Goal: Information Seeking & Learning: Learn about a topic

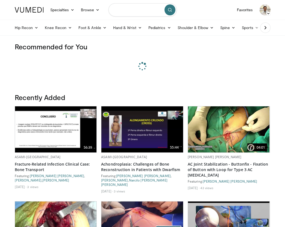
click at [126, 9] on input "Search topics, interventions" at bounding box center [143, 9] width 68 height 13
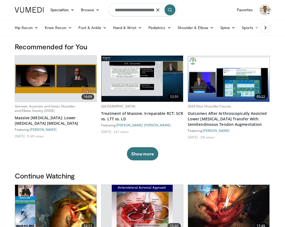
scroll to position [0, 22]
type input "**********"
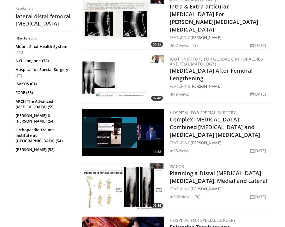
scroll to position [411, 0]
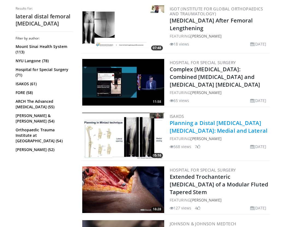
click at [205, 119] on link "Planning a Distal [MEDICAL_DATA] [MEDICAL_DATA]: Medial and Lateral" at bounding box center [219, 126] width 98 height 15
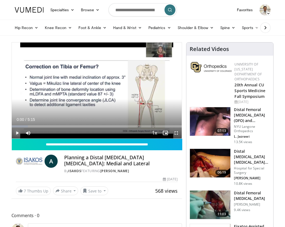
click at [18, 134] on span "Video Player" at bounding box center [17, 132] width 11 height 11
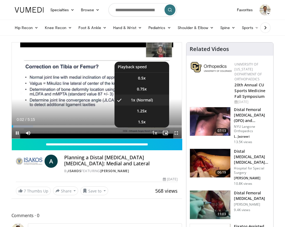
click at [157, 133] on span "Video Player" at bounding box center [155, 133] width 8 height 11
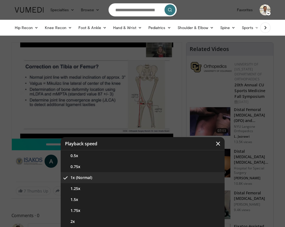
click at [157, 133] on div "Video Player" at bounding box center [142, 113] width 285 height 227
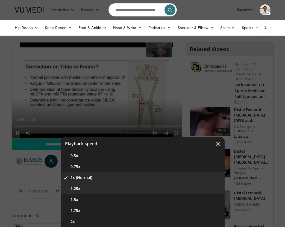
click at [80, 186] on button "1.25x" at bounding box center [143, 188] width 164 height 11
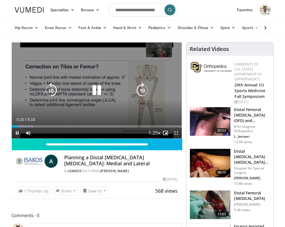
click at [145, 90] on icon "Video Player" at bounding box center [142, 90] width 15 height 15
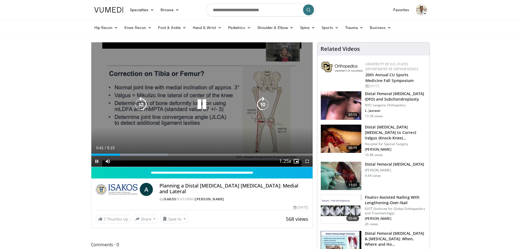
click at [264, 104] on icon "Video Player" at bounding box center [262, 104] width 15 height 15
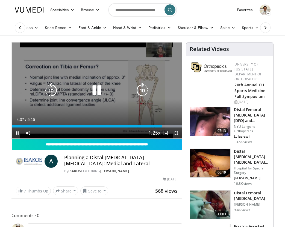
click at [51, 93] on icon "Video Player" at bounding box center [51, 90] width 15 height 15
drag, startPoint x: 60, startPoint y: 92, endPoint x: 57, endPoint y: 94, distance: 3.7
click at [60, 93] on div "Video Player" at bounding box center [97, 90] width 102 height 11
click at [51, 90] on icon "Video Player" at bounding box center [51, 90] width 15 height 15
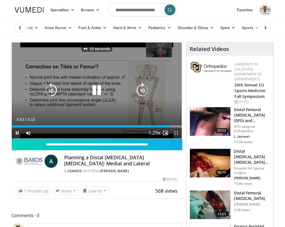
click at [51, 90] on icon "Video Player" at bounding box center [51, 90] width 15 height 15
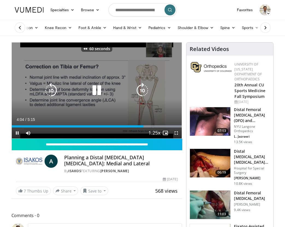
click at [51, 90] on icon "Video Player" at bounding box center [51, 90] width 15 height 15
click at [51, 91] on icon "Video Player" at bounding box center [51, 90] width 15 height 15
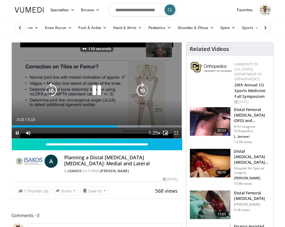
click at [51, 91] on icon "Video Player" at bounding box center [51, 90] width 15 height 15
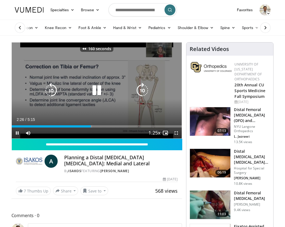
click at [51, 91] on icon "Video Player" at bounding box center [51, 90] width 15 height 15
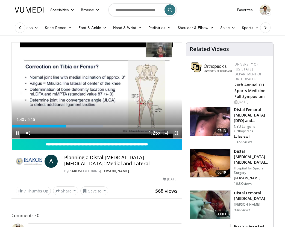
click at [175, 133] on span "Video Player" at bounding box center [176, 132] width 11 height 11
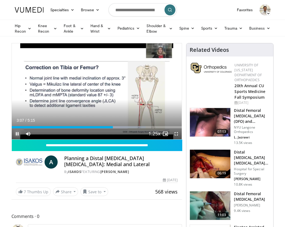
click at [17, 134] on span "Video Player" at bounding box center [17, 133] width 11 height 11
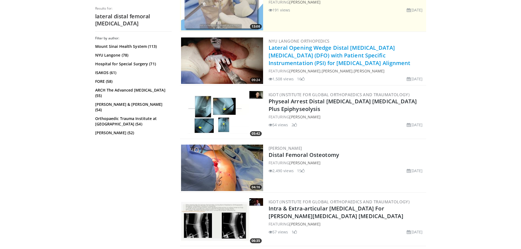
scroll to position [82, 0]
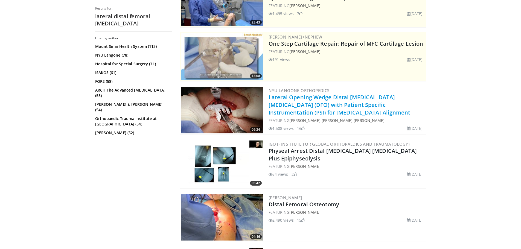
click at [285, 104] on link "Lateral Opening Wedge Distal Femur Osteotomy (DFO) with Patient Specific Instru…" at bounding box center [340, 105] width 142 height 23
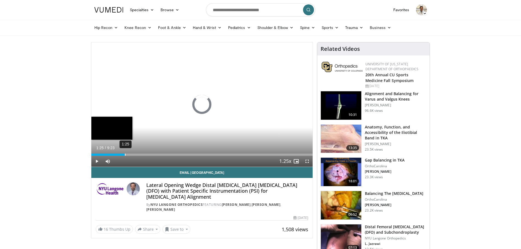
click at [125, 153] on div "Loaded : 0.00% 1:25 1:25" at bounding box center [202, 153] width 222 height 5
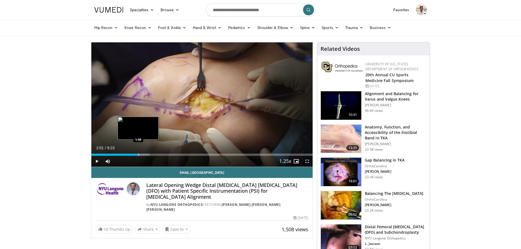
click at [139, 154] on div "Progress Bar" at bounding box center [136, 155] width 27 height 2
click at [154, 155] on div "Progress Bar" at bounding box center [154, 155] width 1 height 2
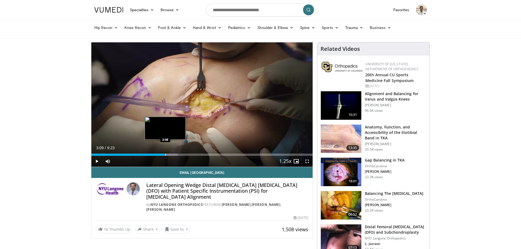
click at [166, 155] on div "Progress Bar" at bounding box center [166, 155] width 1 height 2
click at [177, 156] on div "Current Time 3:09 / Duration 9:23 Pause Skip Backward Skip Forward Mute Loaded …" at bounding box center [202, 161] width 222 height 11
click at [182, 154] on div "Loaded : 44.43% 3:10 3:50" at bounding box center [202, 155] width 222 height 2
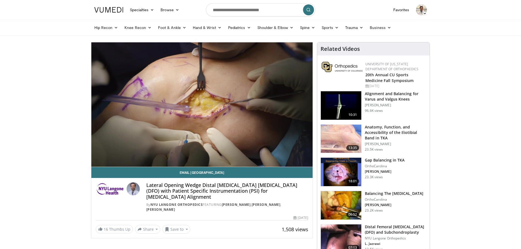
click at [199, 154] on div "10 seconds Tap to unmute" at bounding box center [202, 104] width 222 height 125
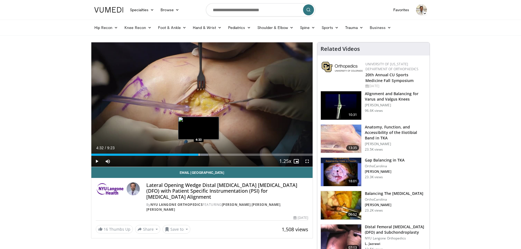
click at [199, 155] on div "Progress Bar" at bounding box center [199, 155] width 1 height 2
click at [96, 160] on span "Video Player" at bounding box center [96, 161] width 11 height 11
click at [208, 154] on div "Loaded : 59.86% 4:35 4:57" at bounding box center [202, 153] width 222 height 5
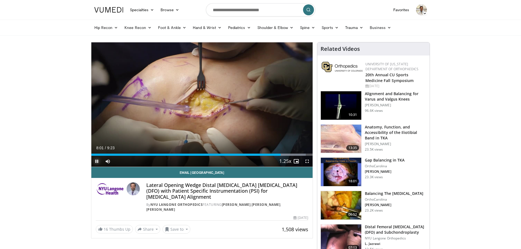
click at [99, 164] on span "Video Player" at bounding box center [96, 161] width 11 height 11
